Goal: Check status: Check status

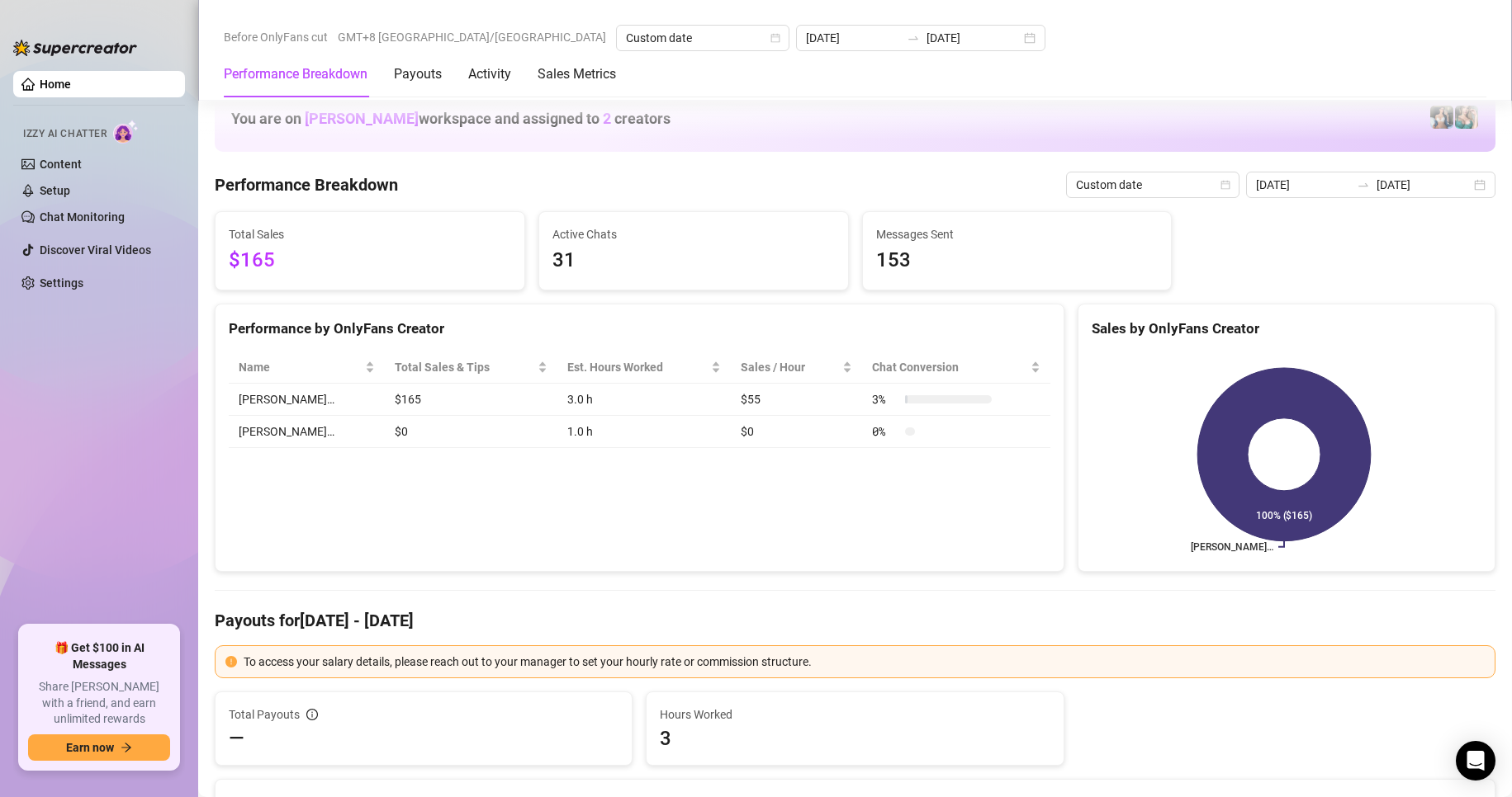
scroll to position [2201, 0]
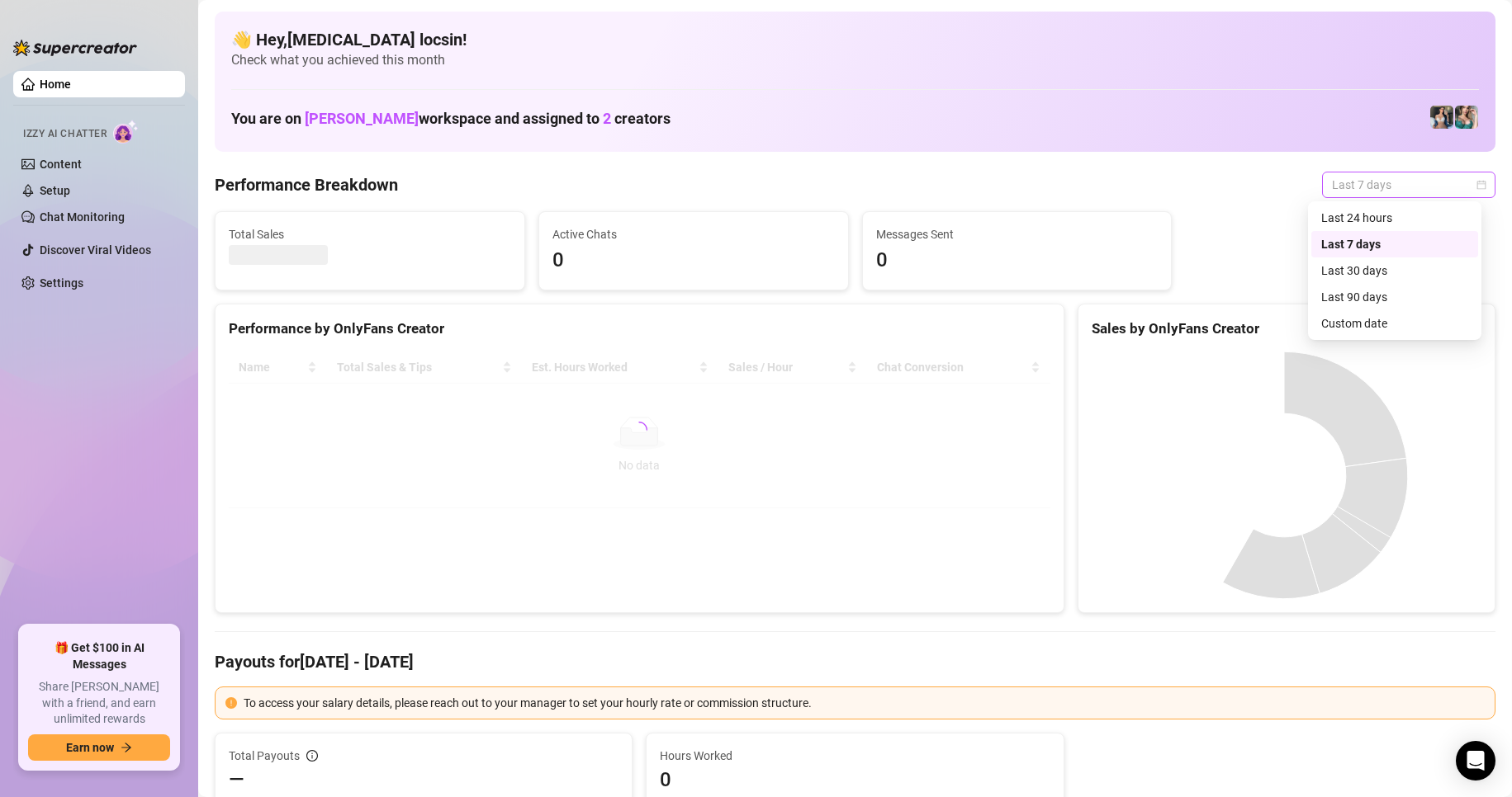
click at [1353, 172] on div "Last 7 days" at bounding box center [1409, 184] width 173 height 26
click at [1369, 326] on div "Custom date" at bounding box center [1394, 323] width 147 height 18
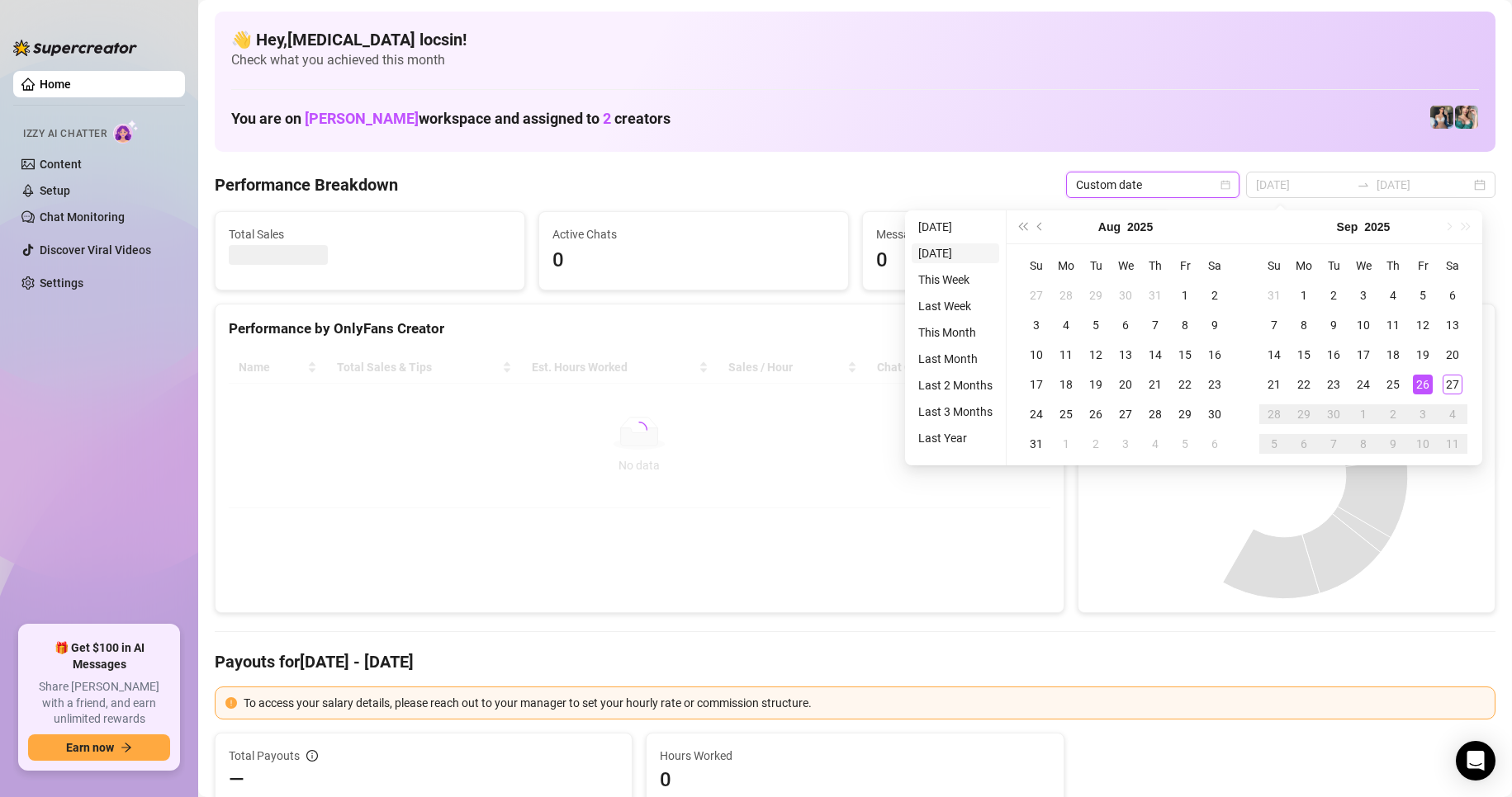
type input "[DATE]"
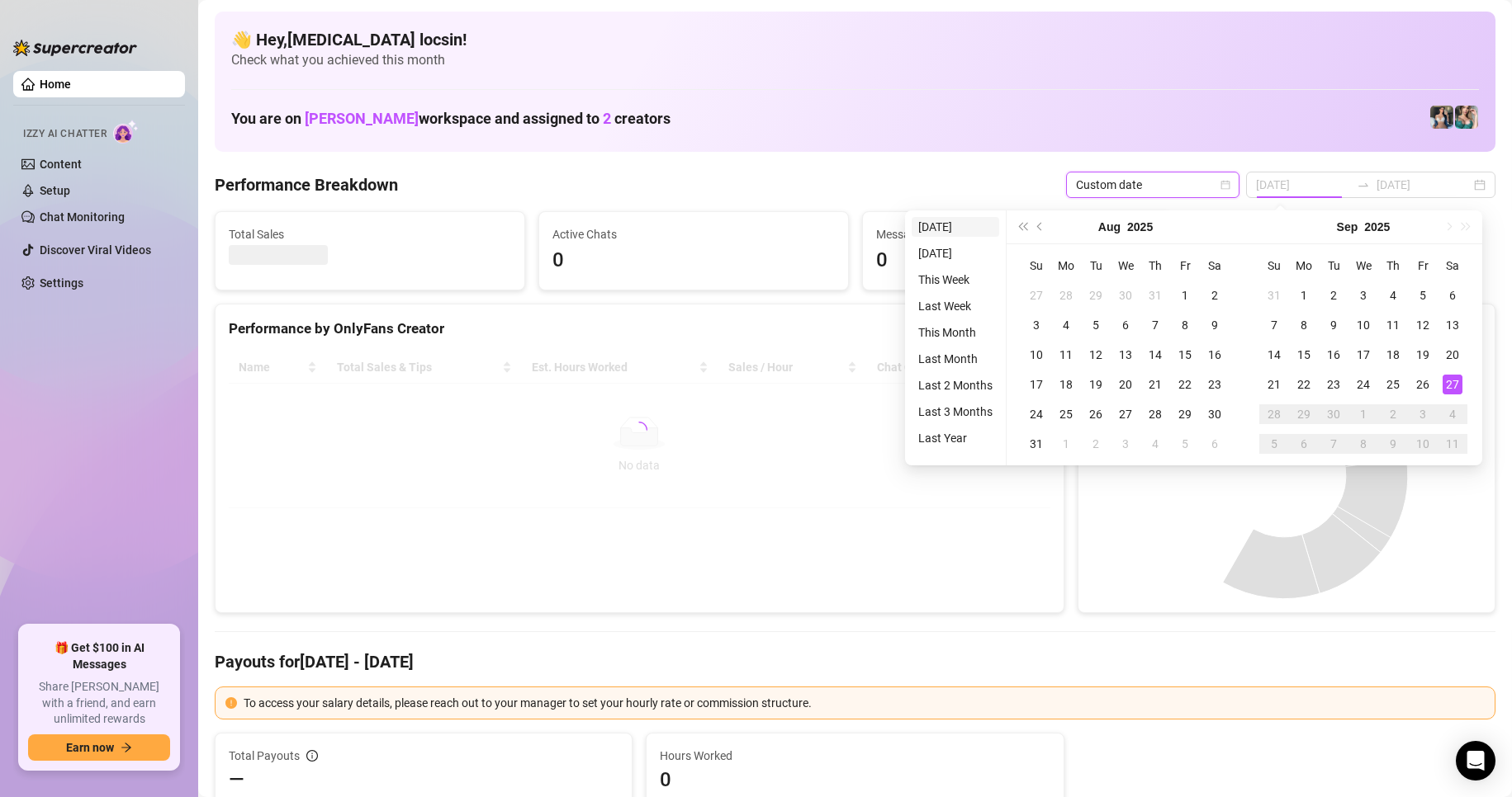
click at [928, 226] on li "[DATE]" at bounding box center [955, 227] width 87 height 20
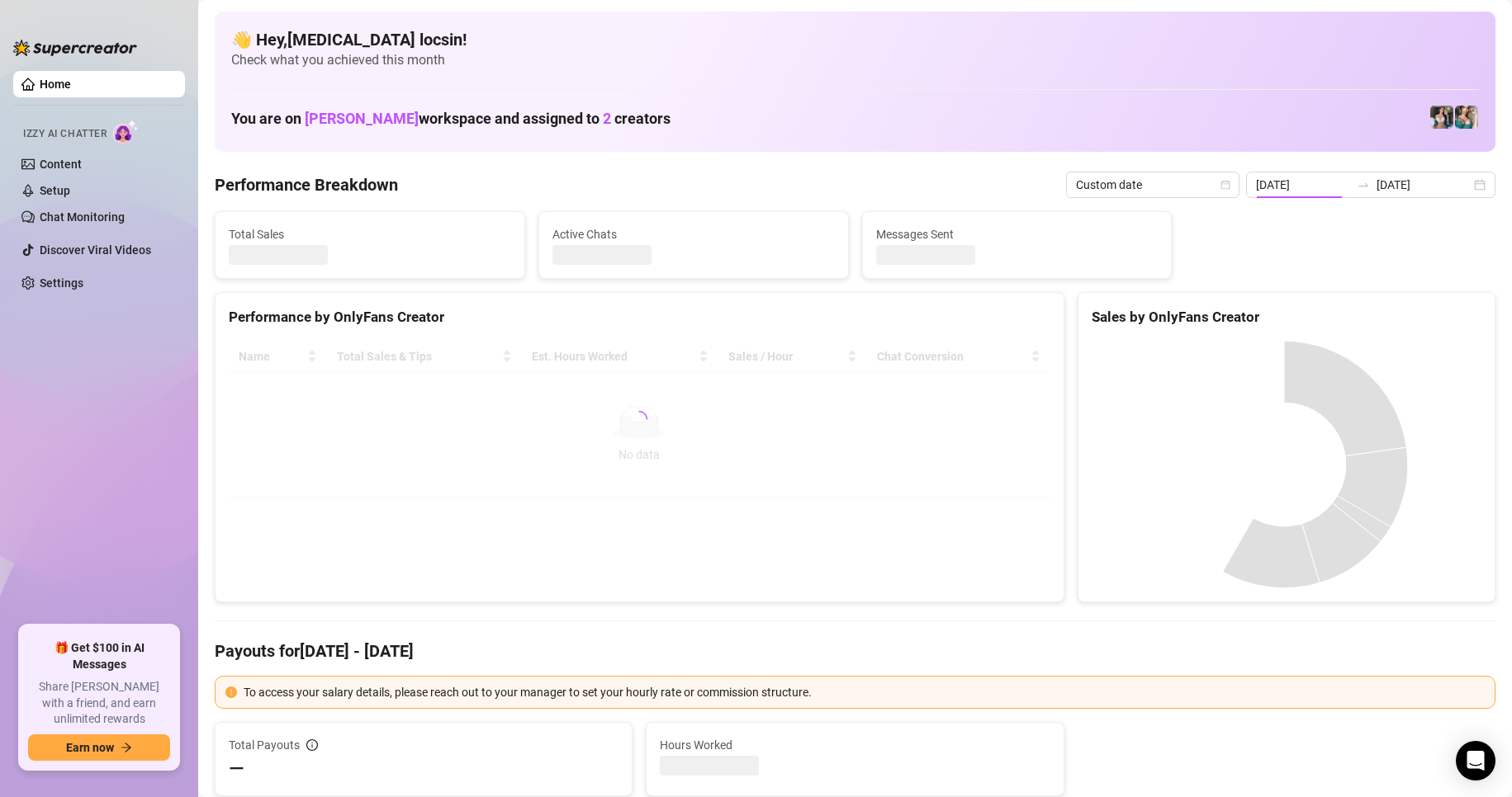
type input "[DATE]"
